Goal: Task Accomplishment & Management: Manage account settings

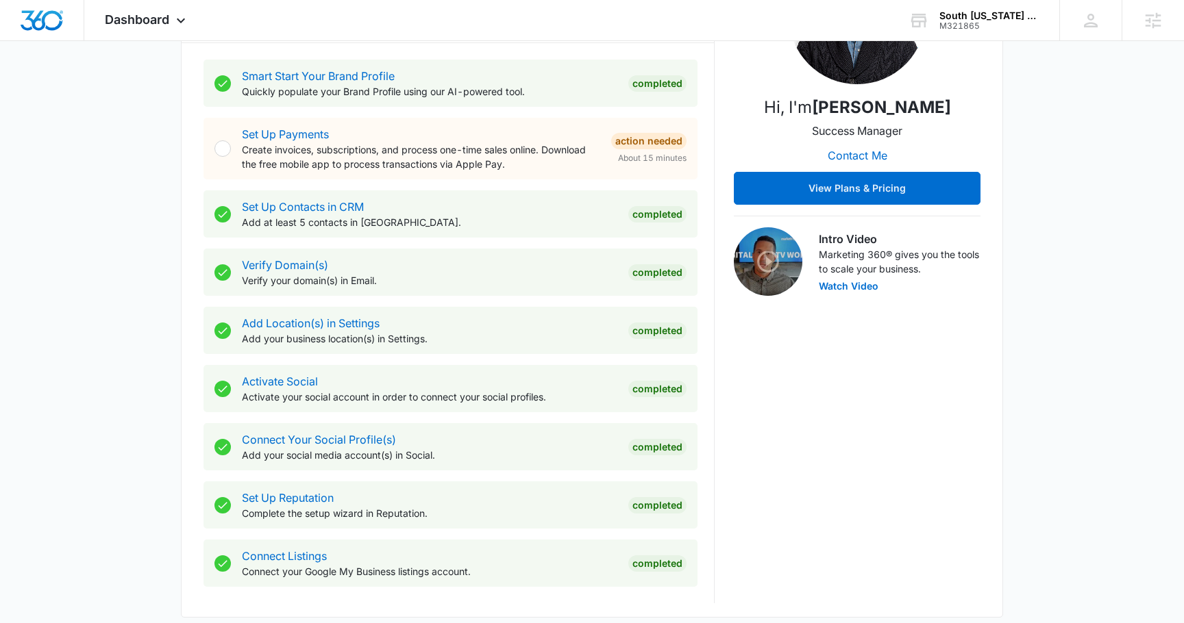
scroll to position [436, 0]
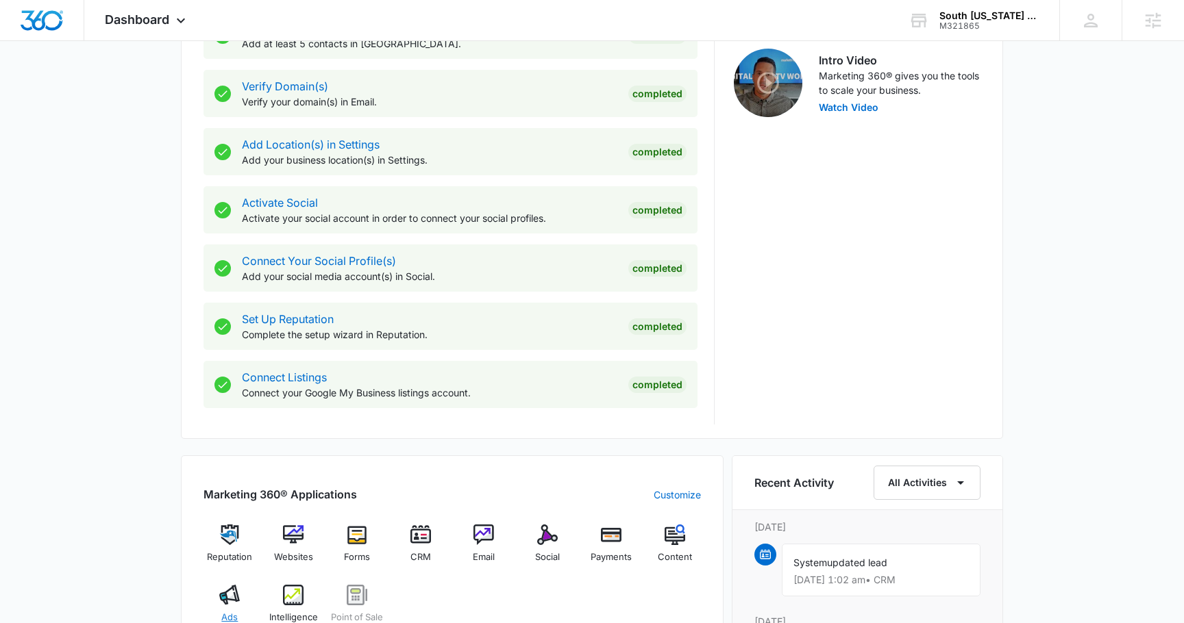
click at [229, 597] on img at bounding box center [229, 595] width 21 height 21
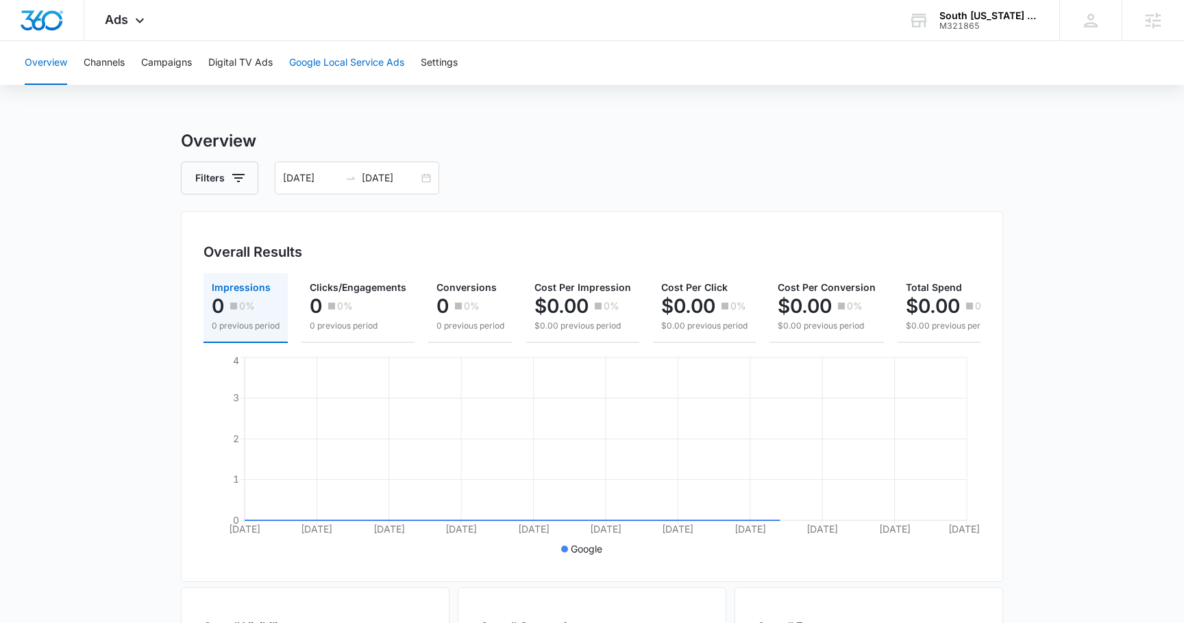
click at [355, 53] on button "Google Local Service Ads" at bounding box center [346, 63] width 115 height 44
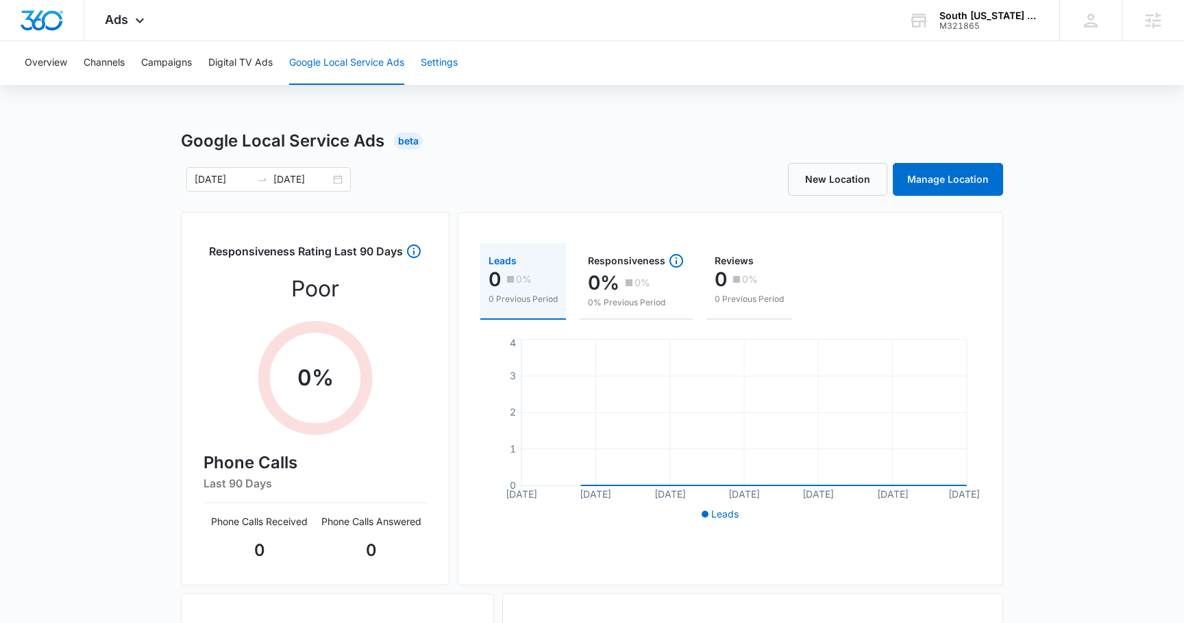
click at [447, 54] on button "Settings" at bounding box center [439, 63] width 37 height 44
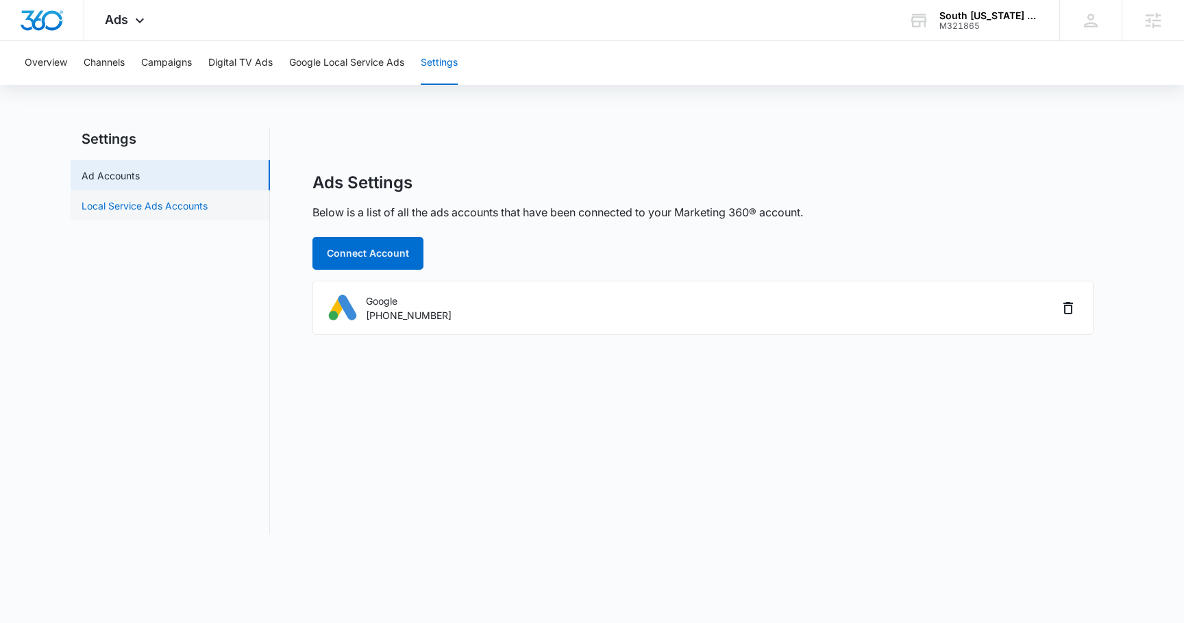
click at [102, 199] on link "Local Service Ads Accounts" at bounding box center [145, 206] width 126 height 14
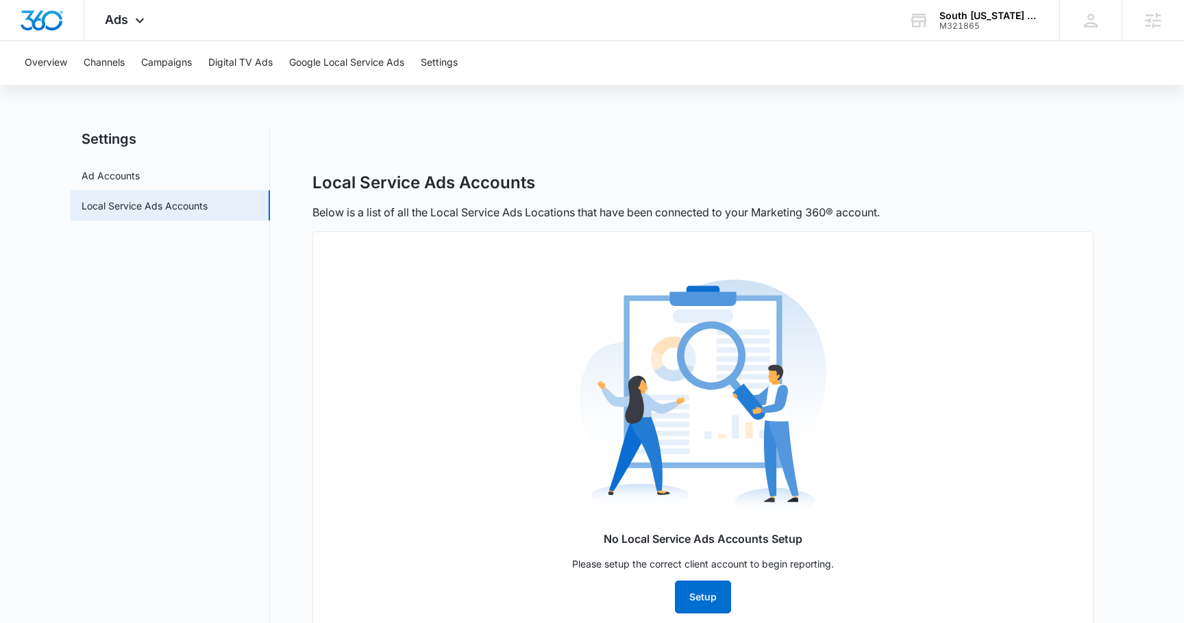
scroll to position [46, 0]
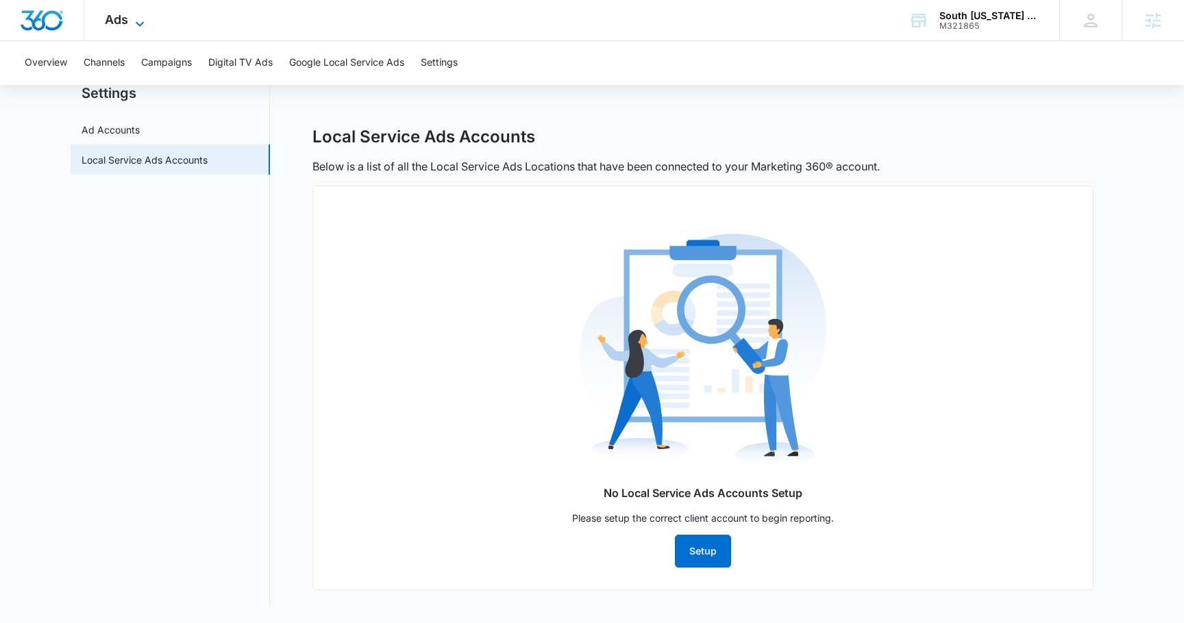
click at [114, 15] on span "Ads" at bounding box center [116, 19] width 23 height 14
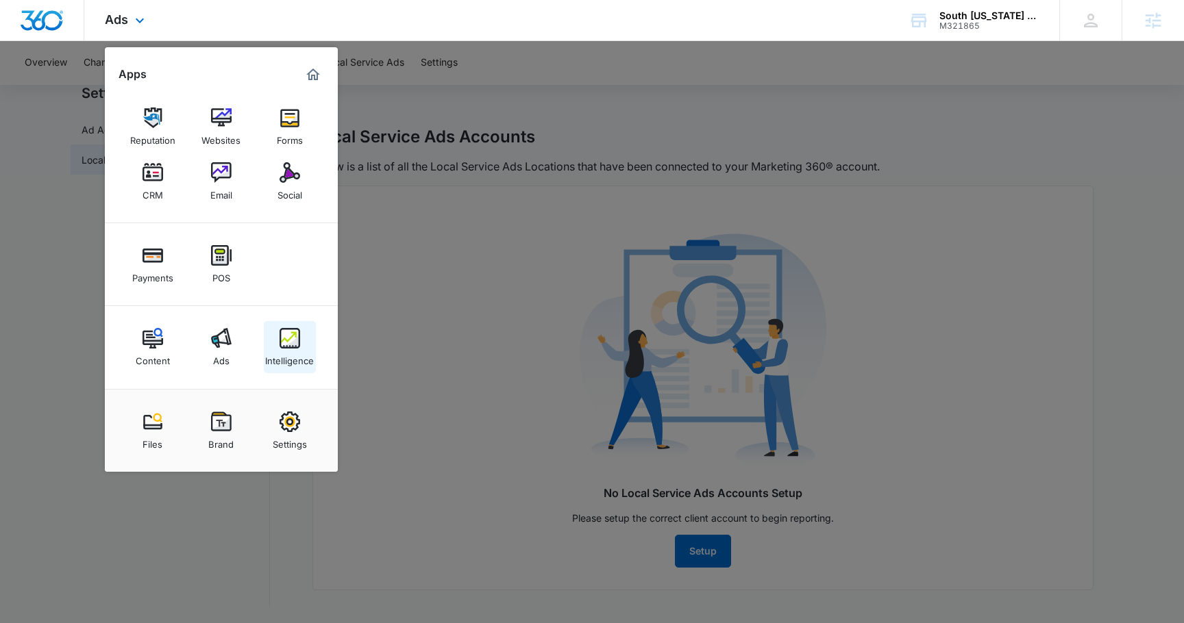
click at [292, 340] on img at bounding box center [289, 338] width 21 height 21
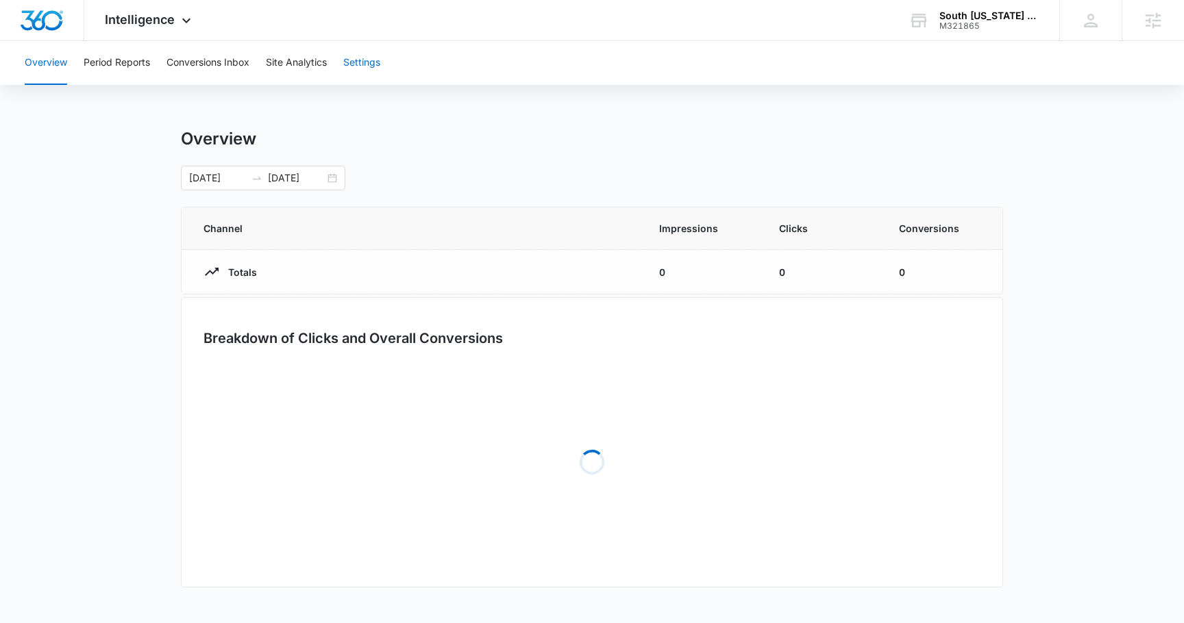
click at [376, 58] on button "Settings" at bounding box center [361, 63] width 37 height 44
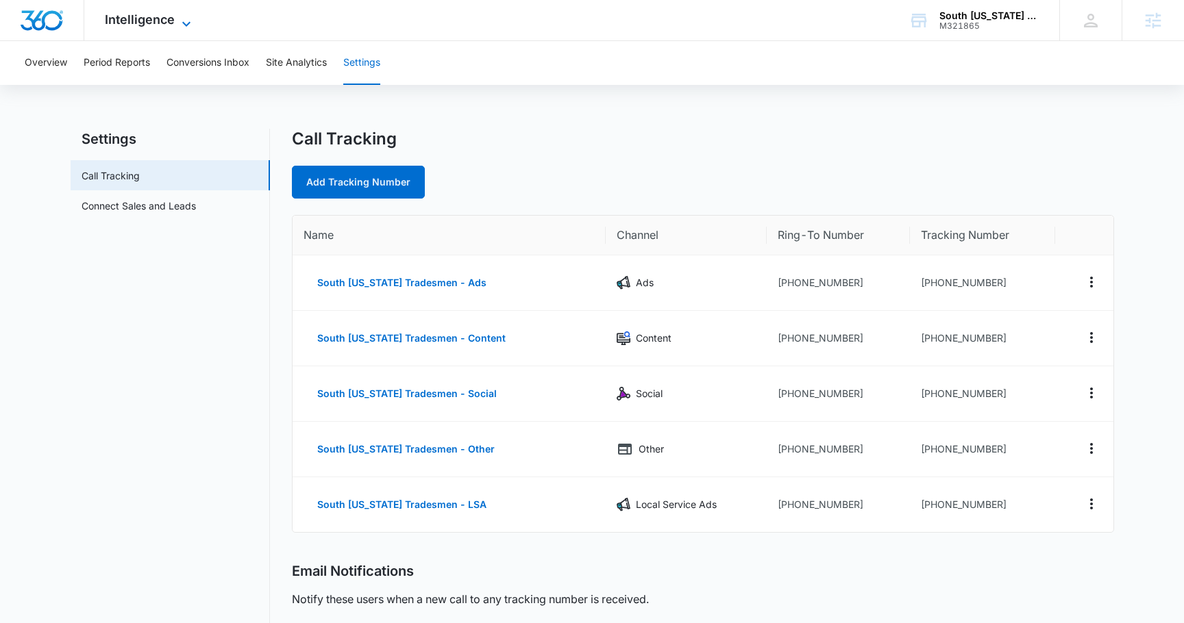
click at [138, 17] on span "Intelligence" at bounding box center [140, 19] width 70 height 14
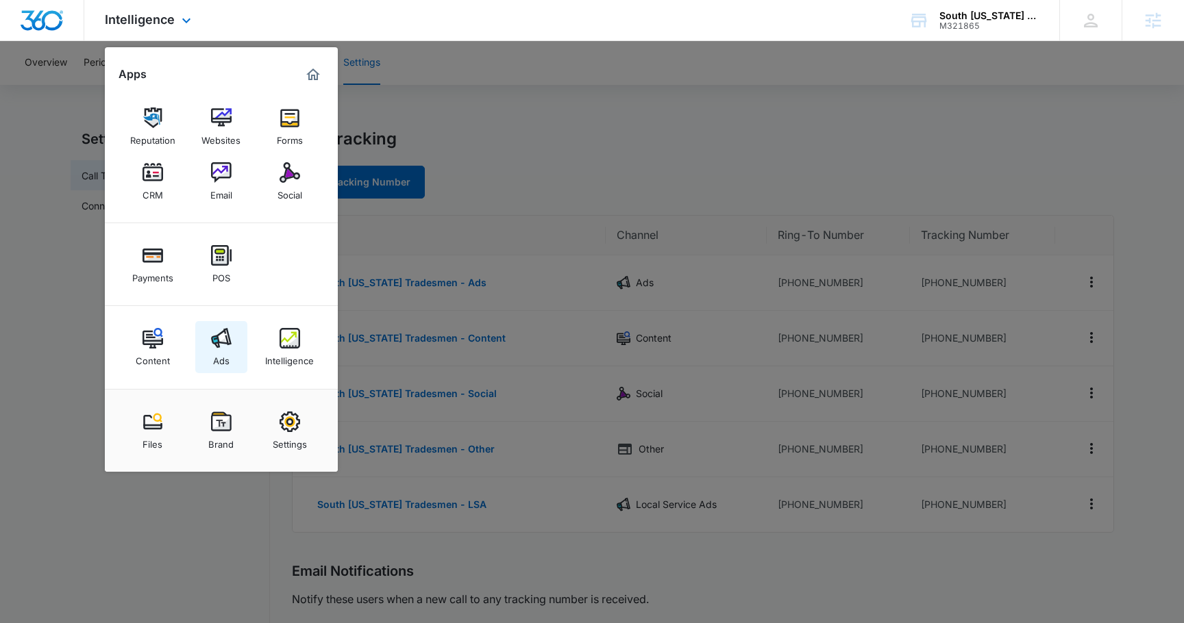
click at [215, 343] on img at bounding box center [221, 338] width 21 height 21
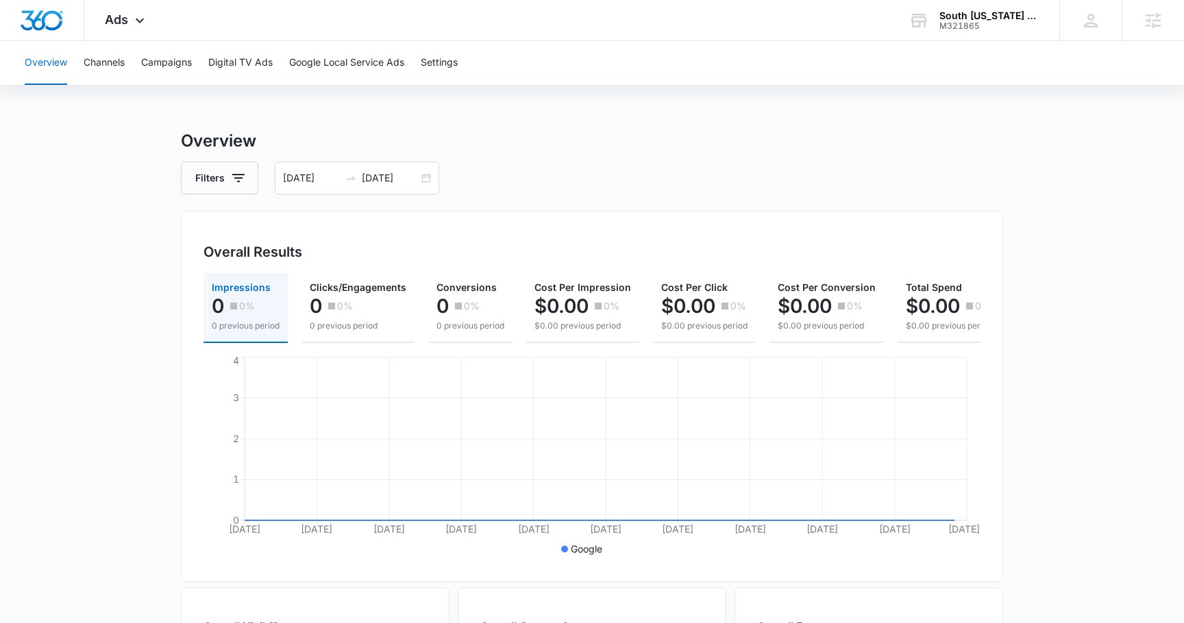
click at [420, 63] on div "Overview Channels Campaigns Digital TV Ads Google Local Service Ads Settings" at bounding box center [591, 63] width 1151 height 44
click at [436, 63] on button "Settings" at bounding box center [439, 63] width 37 height 44
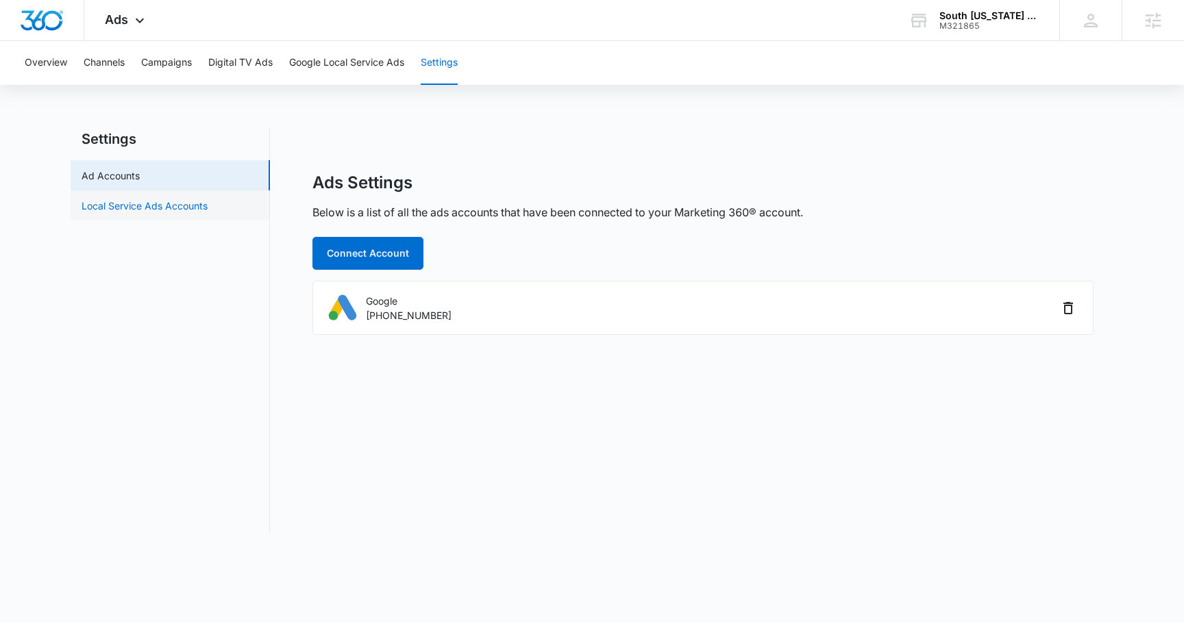
click at [171, 211] on link "Local Service Ads Accounts" at bounding box center [145, 206] width 126 height 14
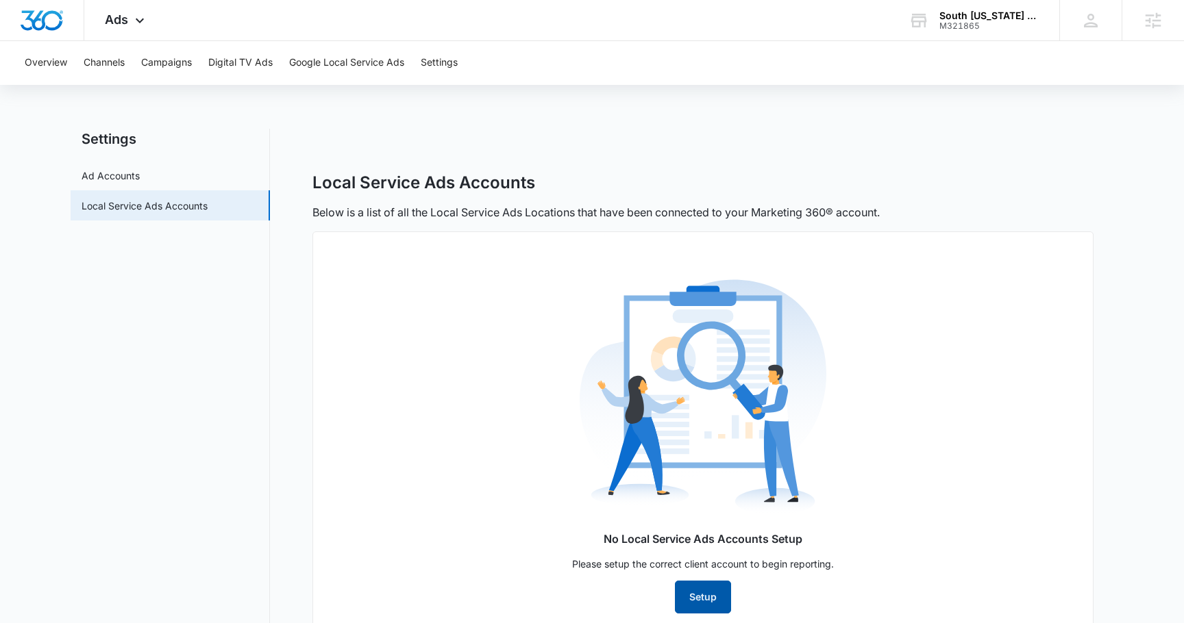
click at [708, 597] on button "Setup" at bounding box center [703, 597] width 56 height 33
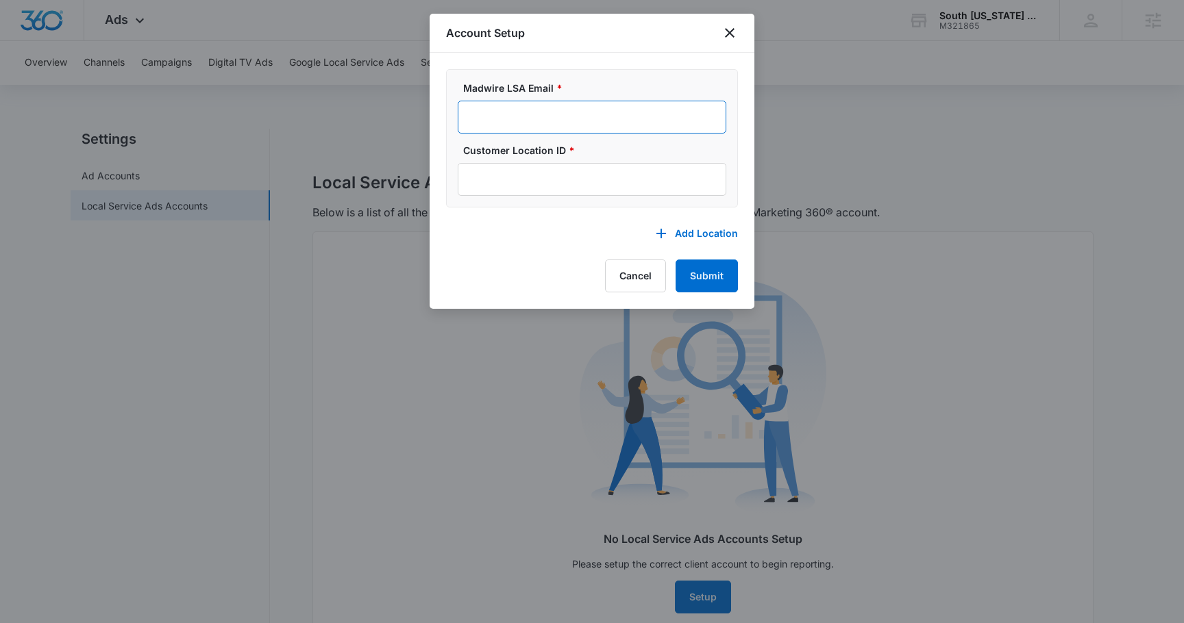
click at [500, 125] on input "Madwire LSA Email *" at bounding box center [592, 117] width 268 height 33
click at [812, 62] on div at bounding box center [592, 311] width 1184 height 623
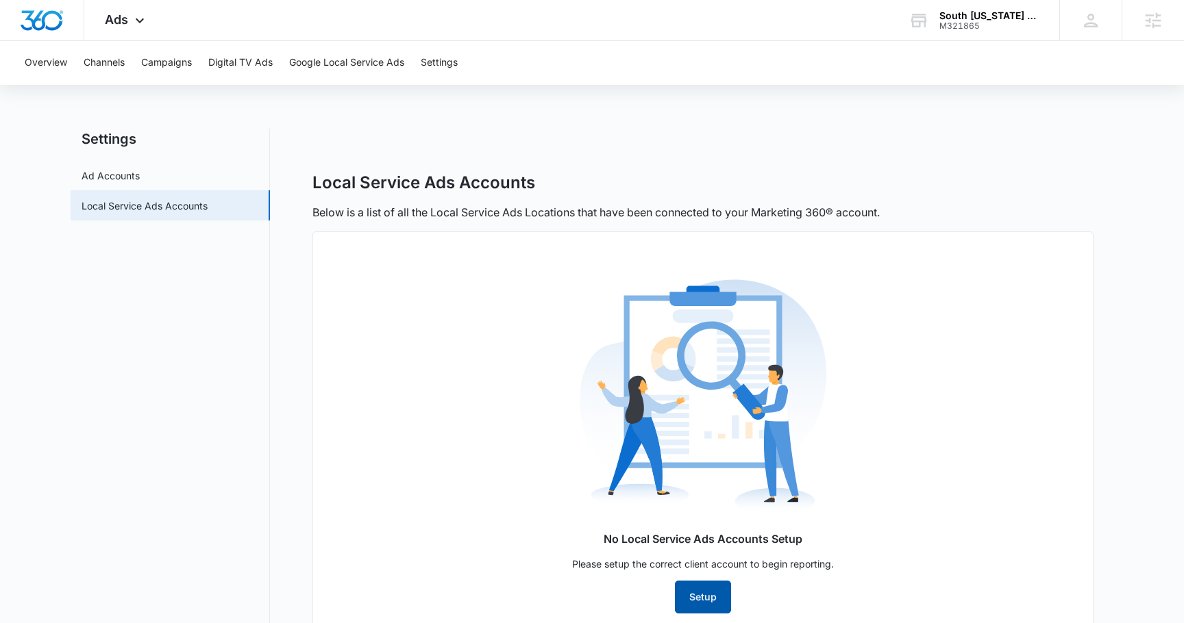
click at [692, 589] on button "Setup" at bounding box center [703, 597] width 56 height 33
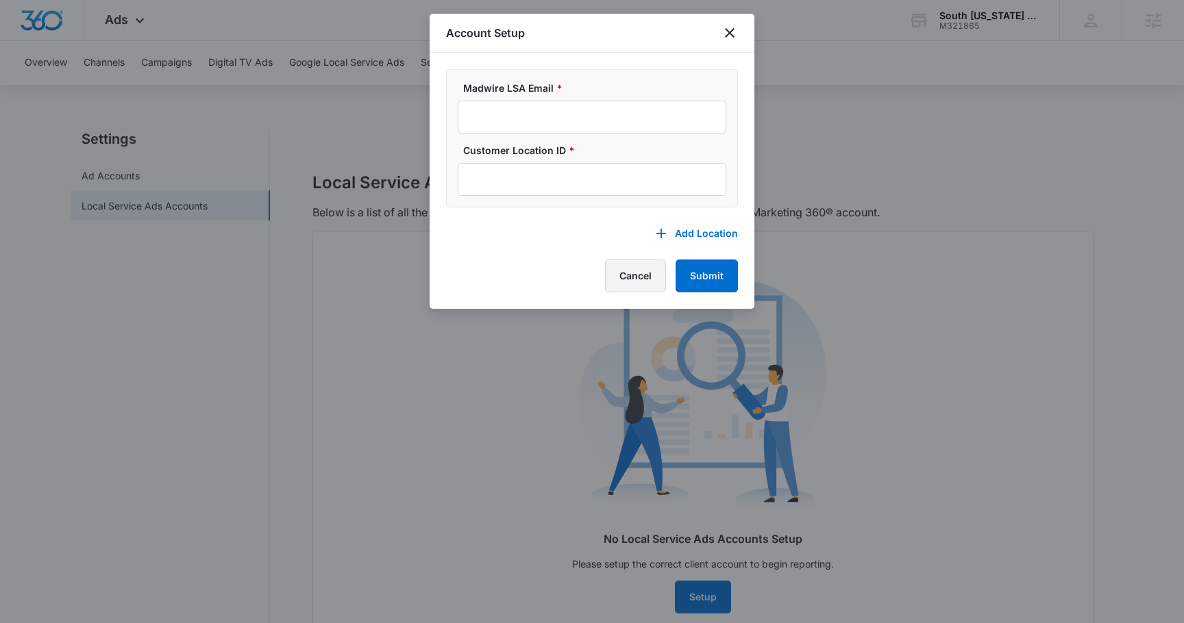
click at [618, 271] on button "Cancel" at bounding box center [635, 276] width 61 height 33
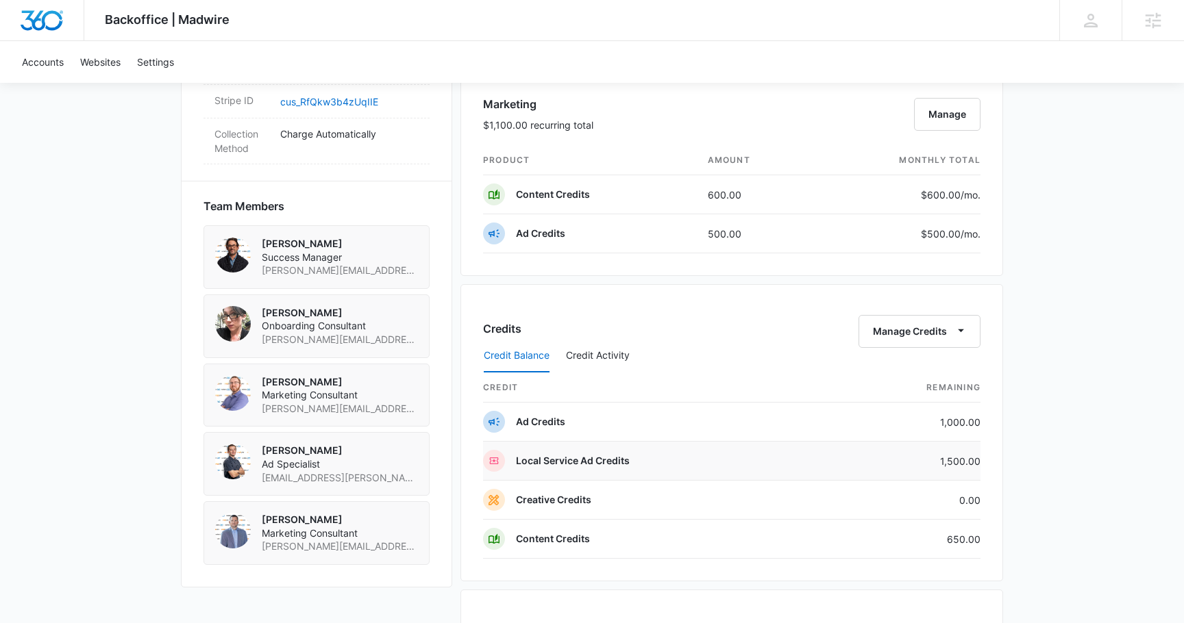
scroll to position [850, 0]
